Goal: Task Accomplishment & Management: Manage account settings

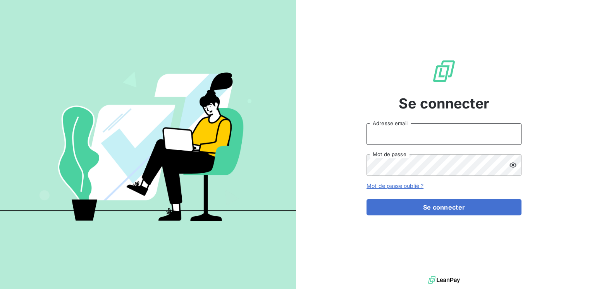
click at [413, 134] on input "Adresse email" at bounding box center [444, 134] width 155 height 22
type input "[EMAIL_ADDRESS][PERSON_NAME][DOMAIN_NAME]"
click at [367, 199] on button "Se connecter" at bounding box center [444, 207] width 155 height 16
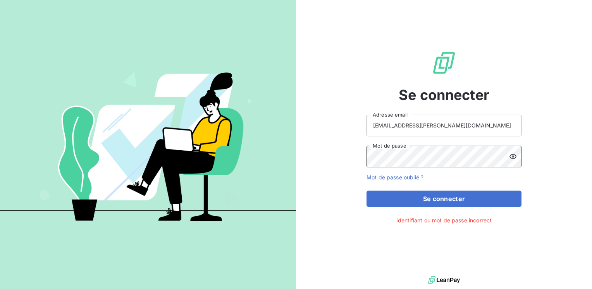
click at [341, 169] on div "Se connecter [EMAIL_ADDRESS][PERSON_NAME][DOMAIN_NAME] Adresse email Mot de pas…" at bounding box center [444, 137] width 296 height 274
click at [367, 191] on button "Se connecter" at bounding box center [444, 199] width 155 height 16
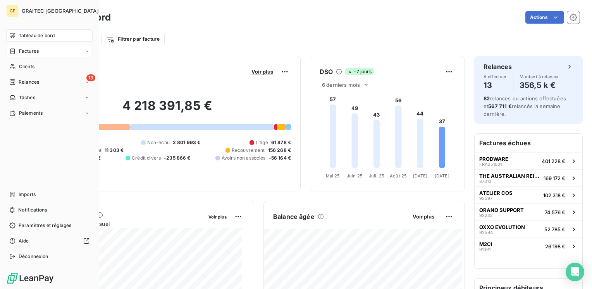
click at [35, 54] on span "Factures" at bounding box center [29, 51] width 20 height 7
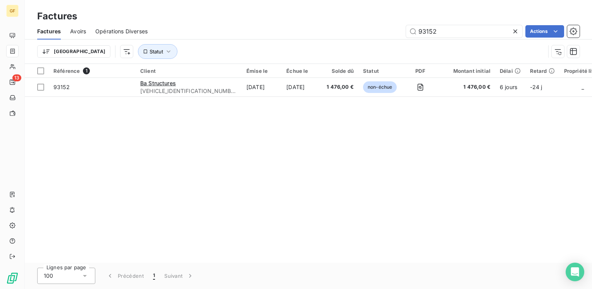
drag, startPoint x: 444, startPoint y: 31, endPoint x: 386, endPoint y: 34, distance: 57.9
click at [386, 34] on div "93152 Actions" at bounding box center [368, 31] width 423 height 12
type input "93240"
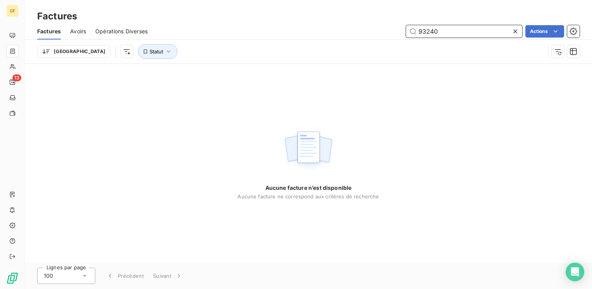
drag, startPoint x: 443, startPoint y: 29, endPoint x: 301, endPoint y: 47, distance: 142.9
click at [301, 47] on div "Factures Avoirs Opérations Diverses 93240 Actions Trier Statut" at bounding box center [309, 43] width 568 height 40
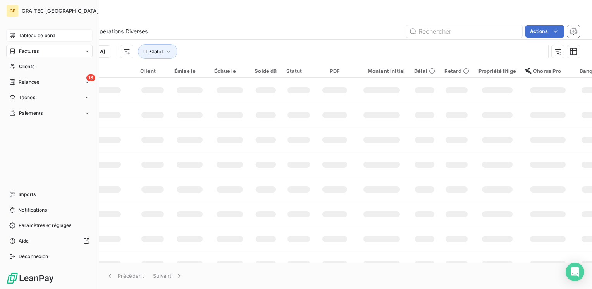
click at [28, 36] on span "Tableau de bord" at bounding box center [37, 35] width 36 height 7
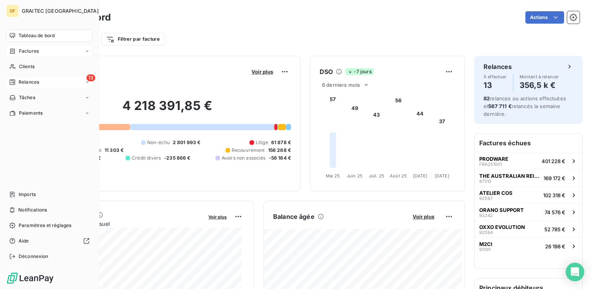
click at [35, 80] on span "Relances" at bounding box center [29, 82] width 21 height 7
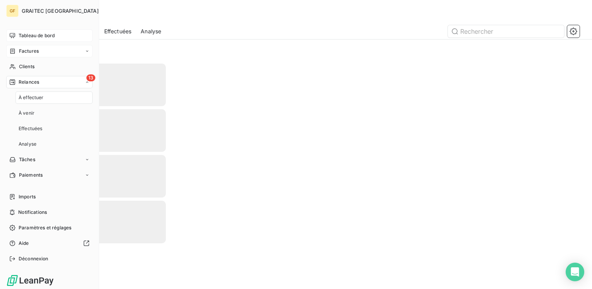
scroll to position [2, 0]
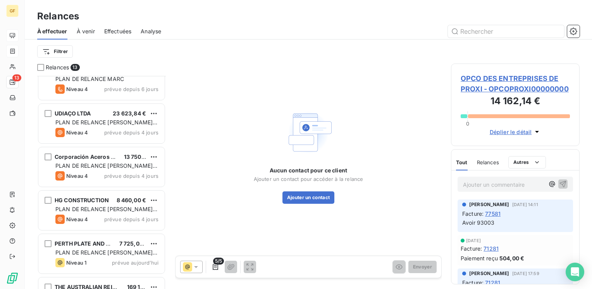
scroll to position [351, 0]
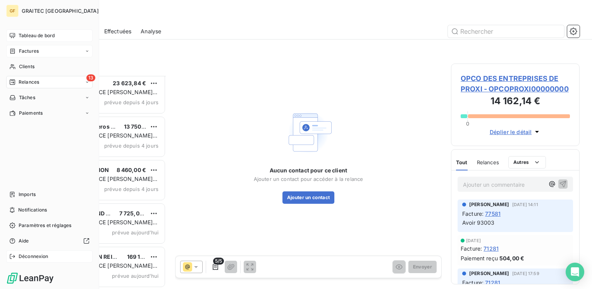
click at [23, 256] on span "Déconnexion" at bounding box center [34, 256] width 30 height 7
